Goal: Information Seeking & Learning: Learn about a topic

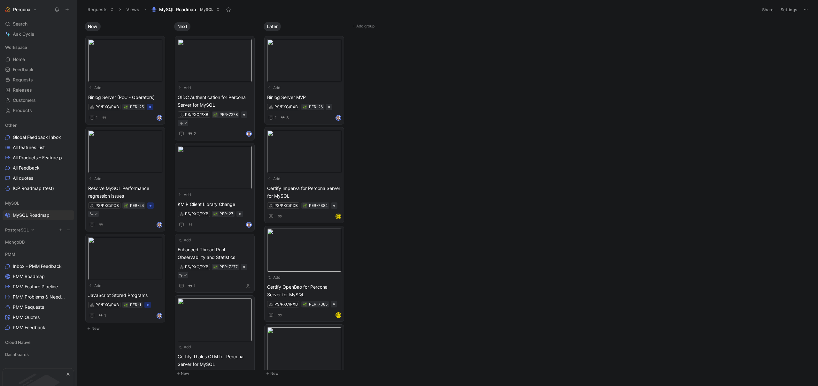
click at [32, 230] on icon at bounding box center [33, 230] width 4 height 4
click at [33, 230] on icon at bounding box center [33, 231] width 3 height 2
click at [28, 242] on icon at bounding box center [29, 242] width 4 height 4
click at [28, 242] on icon at bounding box center [29, 243] width 3 height 2
click at [35, 68] on link "Feedback G then F" at bounding box center [39, 70] width 72 height 10
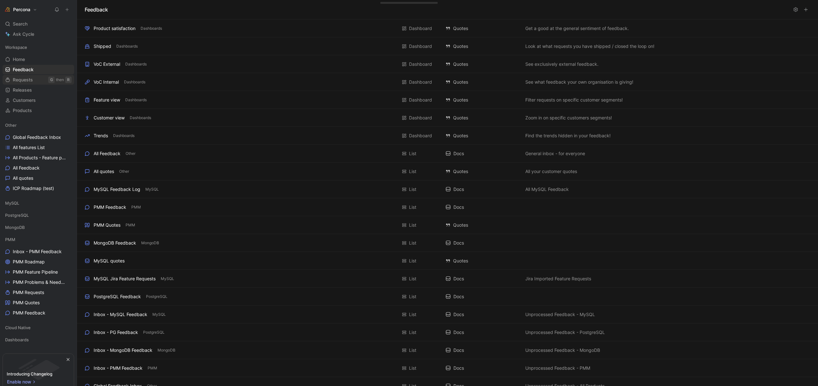
click at [31, 82] on span "Requests" at bounding box center [23, 80] width 20 height 6
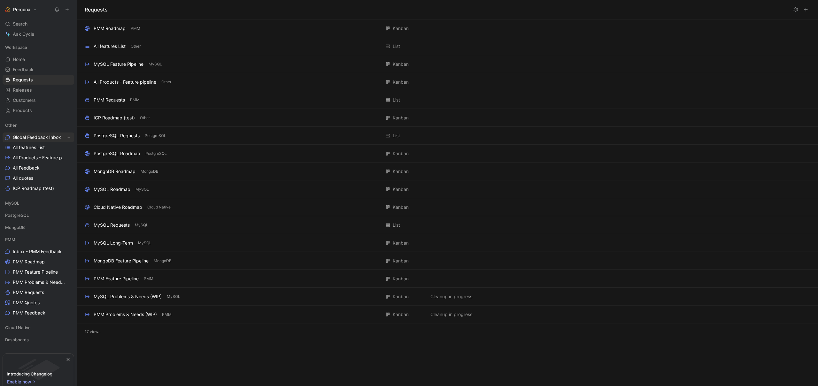
click at [31, 138] on span "Global Feedback Inbox" at bounding box center [37, 137] width 48 height 6
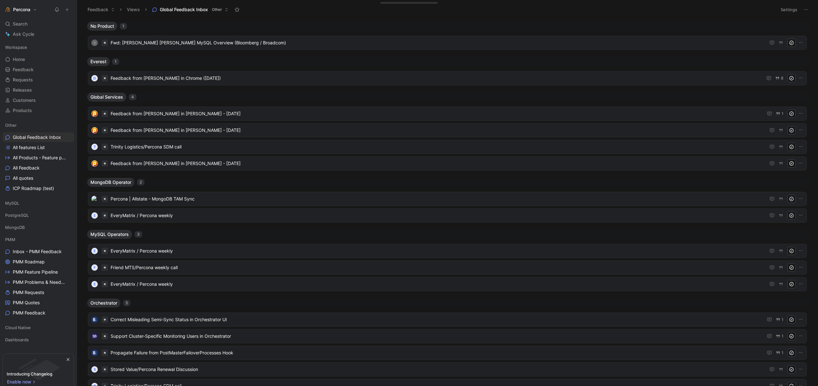
click at [224, 12] on button "Global Feedback Inbox Other" at bounding box center [190, 10] width 82 height 10
click at [166, 114] on span "Feedback from [PERSON_NAME] in [PERSON_NAME] - [DATE]" at bounding box center [437, 114] width 653 height 8
click at [183, 131] on span "Feedback from [PERSON_NAME] in [PERSON_NAME] - [DATE]" at bounding box center [438, 131] width 655 height 8
click at [787, 10] on button "Settings" at bounding box center [789, 9] width 22 height 9
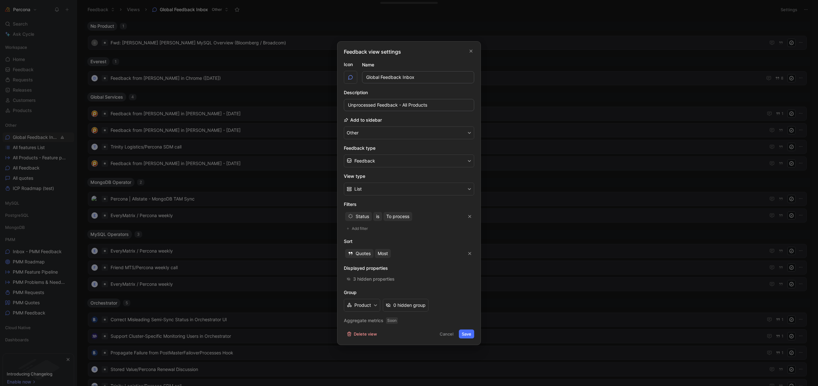
click at [444, 334] on button "Cancel" at bounding box center [446, 334] width 19 height 9
